Goal: Task Accomplishment & Management: Manage account settings

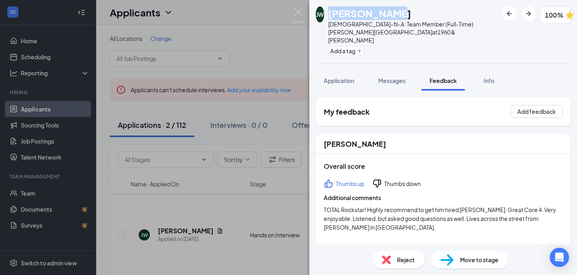
drag, startPoint x: 404, startPoint y: 14, endPoint x: 333, endPoint y: 16, distance: 71.4
click at [333, 16] on div "[PERSON_NAME] [PERSON_NAME] [DEMOGRAPHIC_DATA]-fil-A: Team Member (Full-Time) […" at bounding box center [407, 31] width 182 height 51
copy h1 "[PERSON_NAME]"
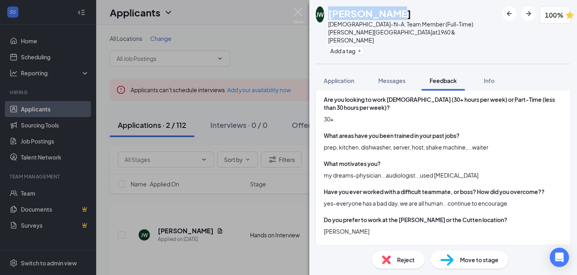
scroll to position [352, 0]
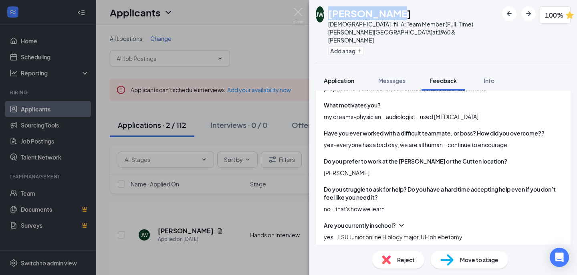
click at [337, 77] on span "Application" at bounding box center [339, 80] width 30 height 7
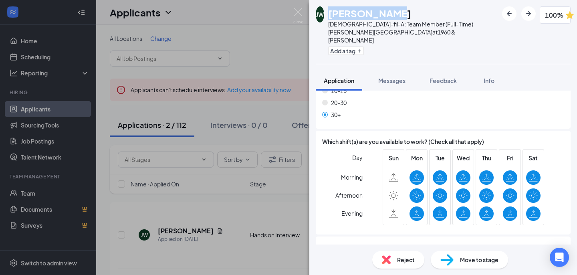
scroll to position [838, 0]
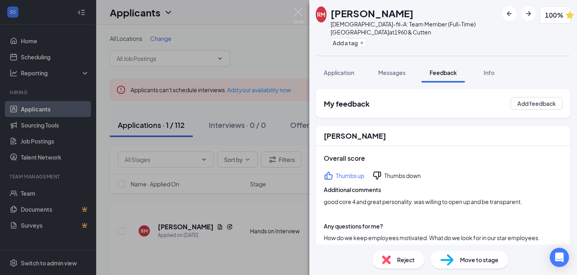
scroll to position [772, 0]
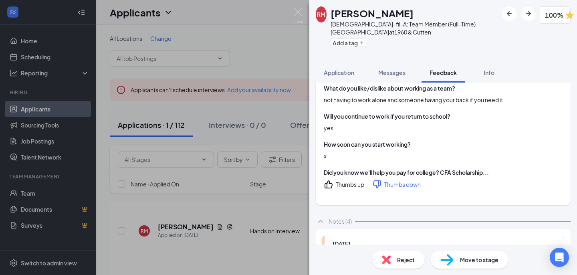
drag, startPoint x: 0, startPoint y: 0, endPoint x: 332, endPoint y: 16, distance: 332.6
click at [332, 16] on div "RM [PERSON_NAME][DEMOGRAPHIC_DATA]-fil-A: Team Member (Full-Time) Cutten Road a…" at bounding box center [407, 27] width 182 height 43
copy h1 "[PERSON_NAME]"
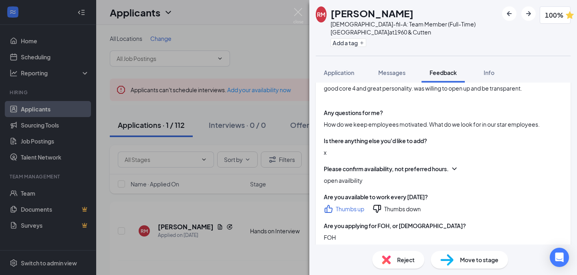
scroll to position [112, 0]
